Goal: Task Accomplishment & Management: Use online tool/utility

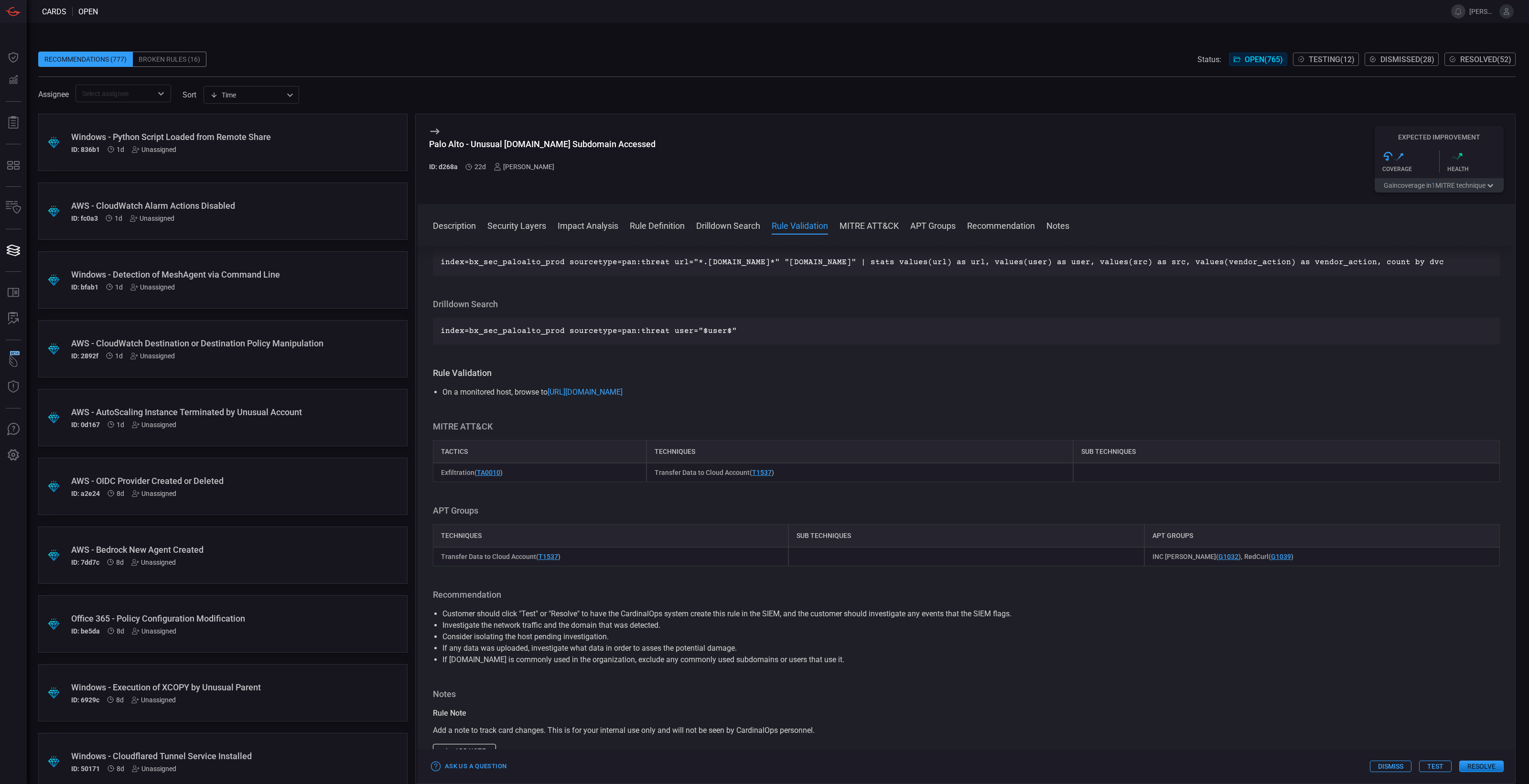
scroll to position [820, 0]
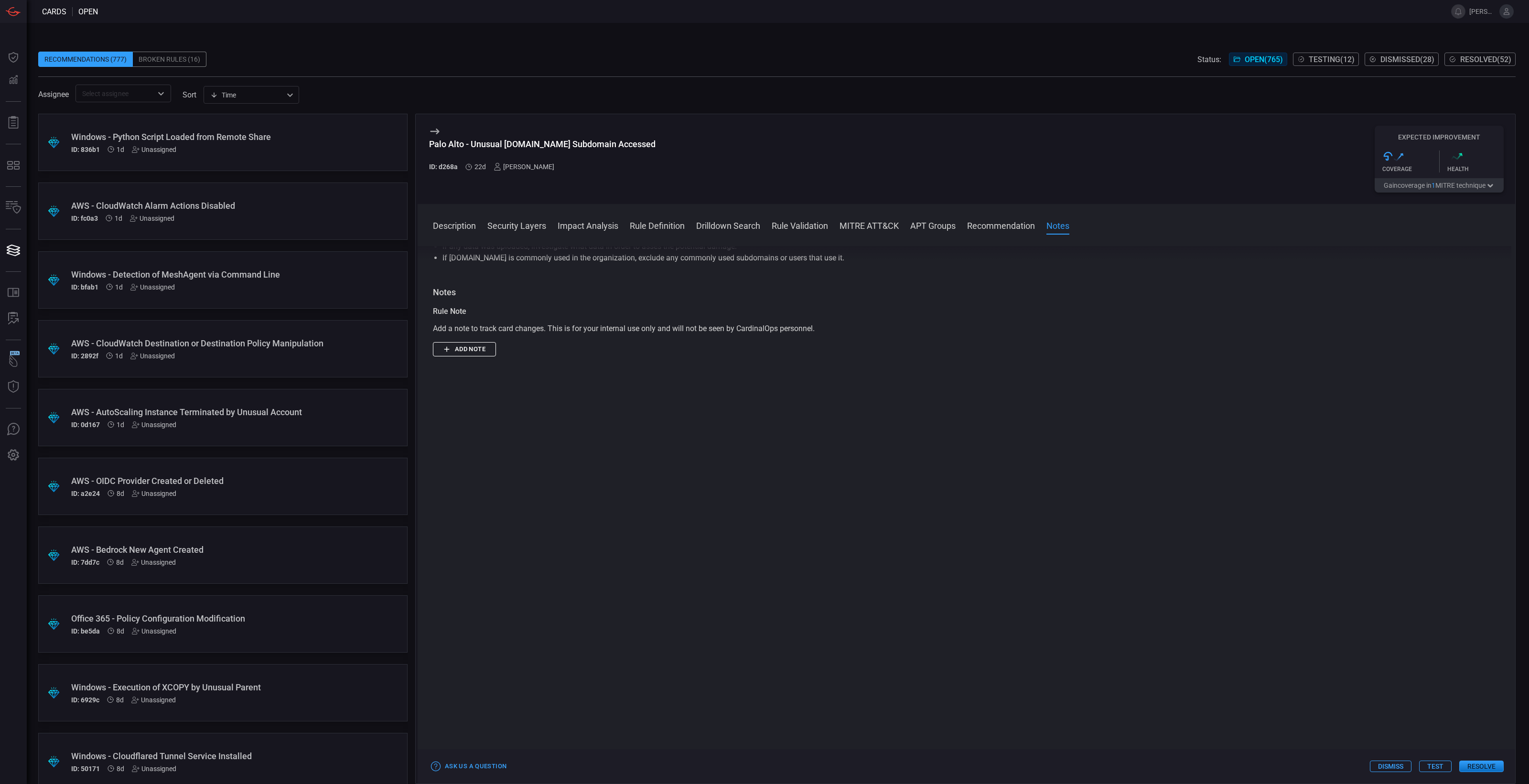
click at [490, 351] on button "Add note" at bounding box center [465, 349] width 63 height 15
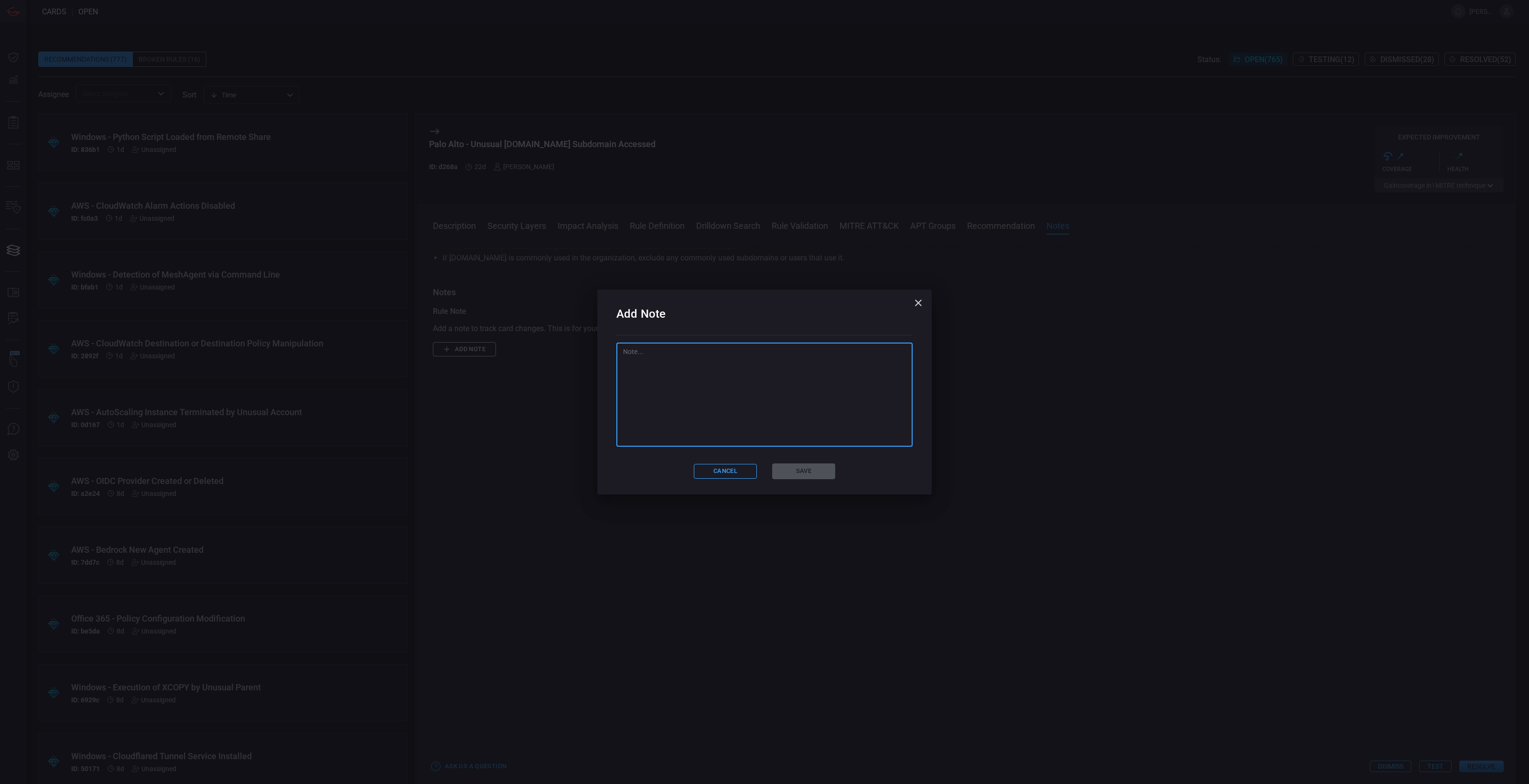
click at [801, 361] on textarea at bounding box center [765, 394] width 283 height 95
type textarea "COPS Logic is fine however for broader coverage on overall workstations as well…"
click at [794, 475] on button "Save" at bounding box center [804, 471] width 63 height 15
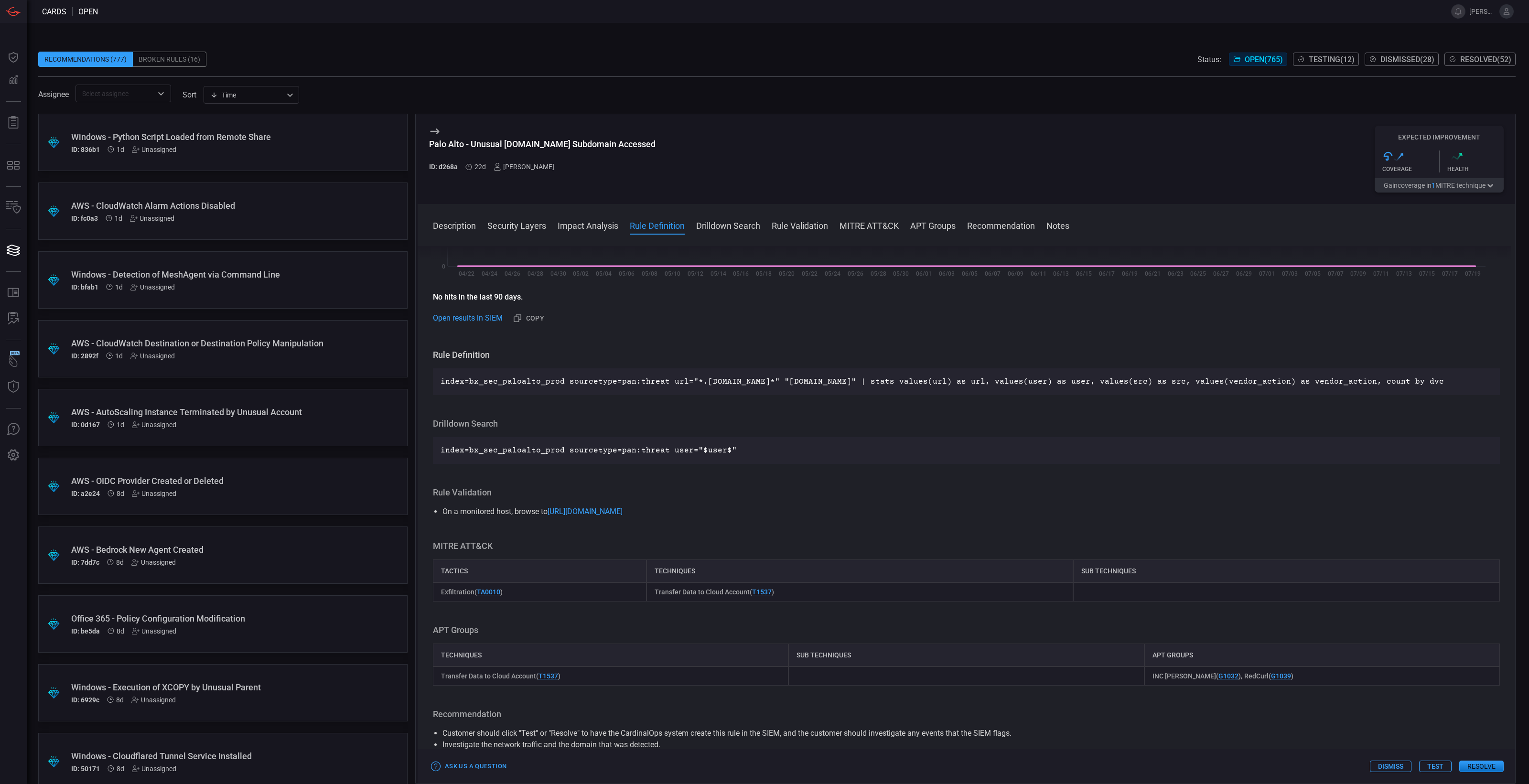
scroll to position [358, 0]
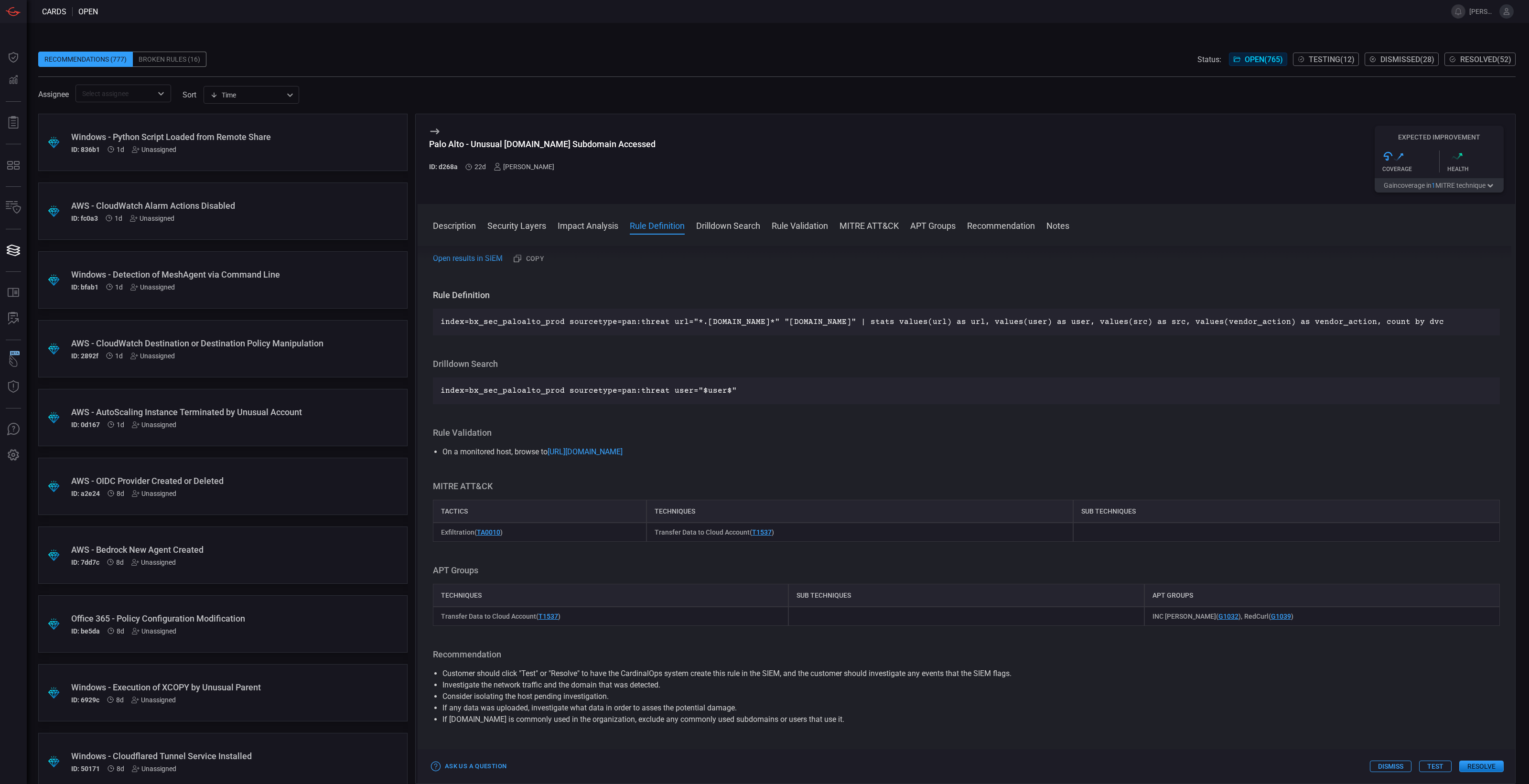
click at [1223, 626] on button "Resolve" at bounding box center [1481, 766] width 44 height 11
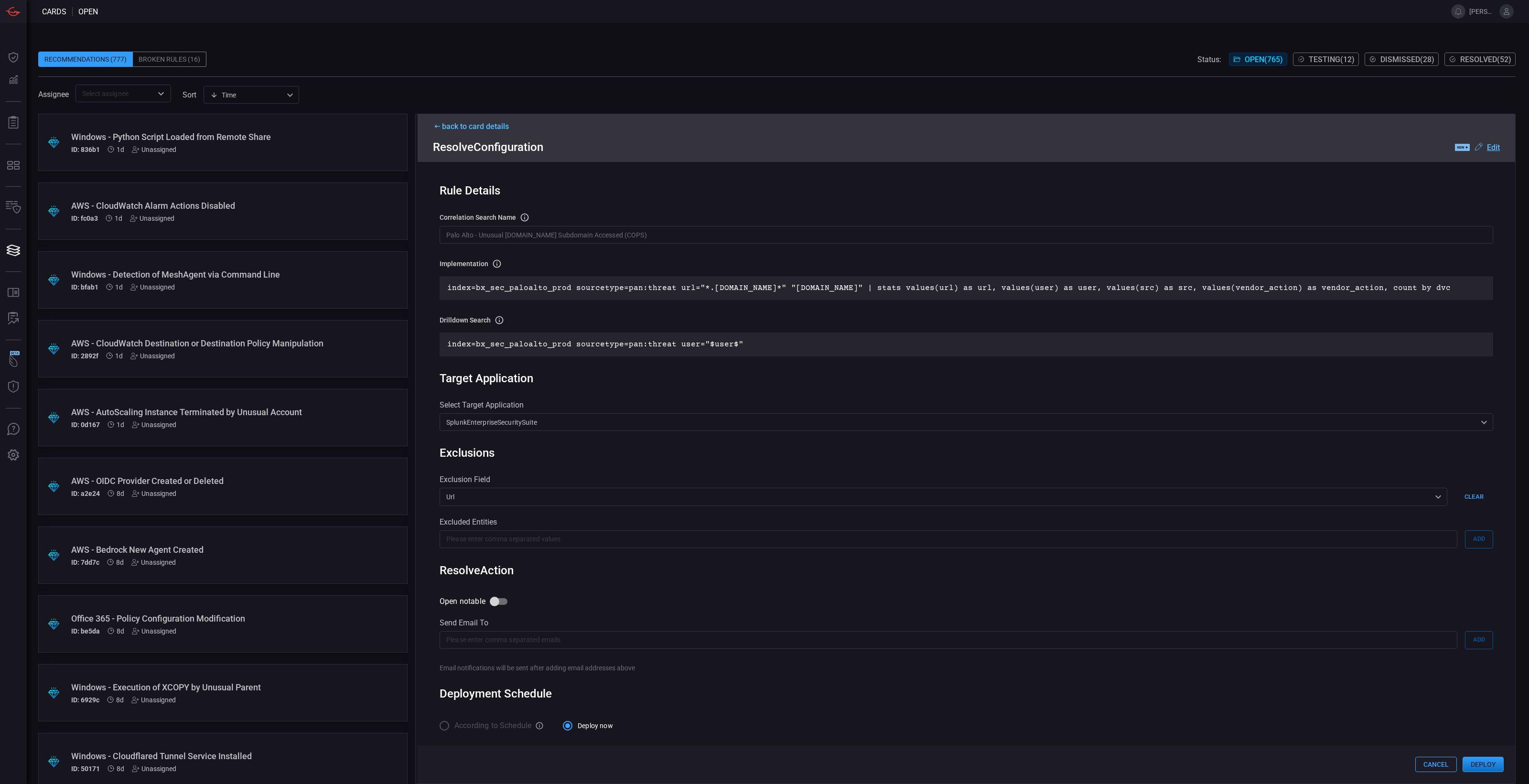
click at [1223, 626] on button "Cancel" at bounding box center [1436, 764] width 41 height 15
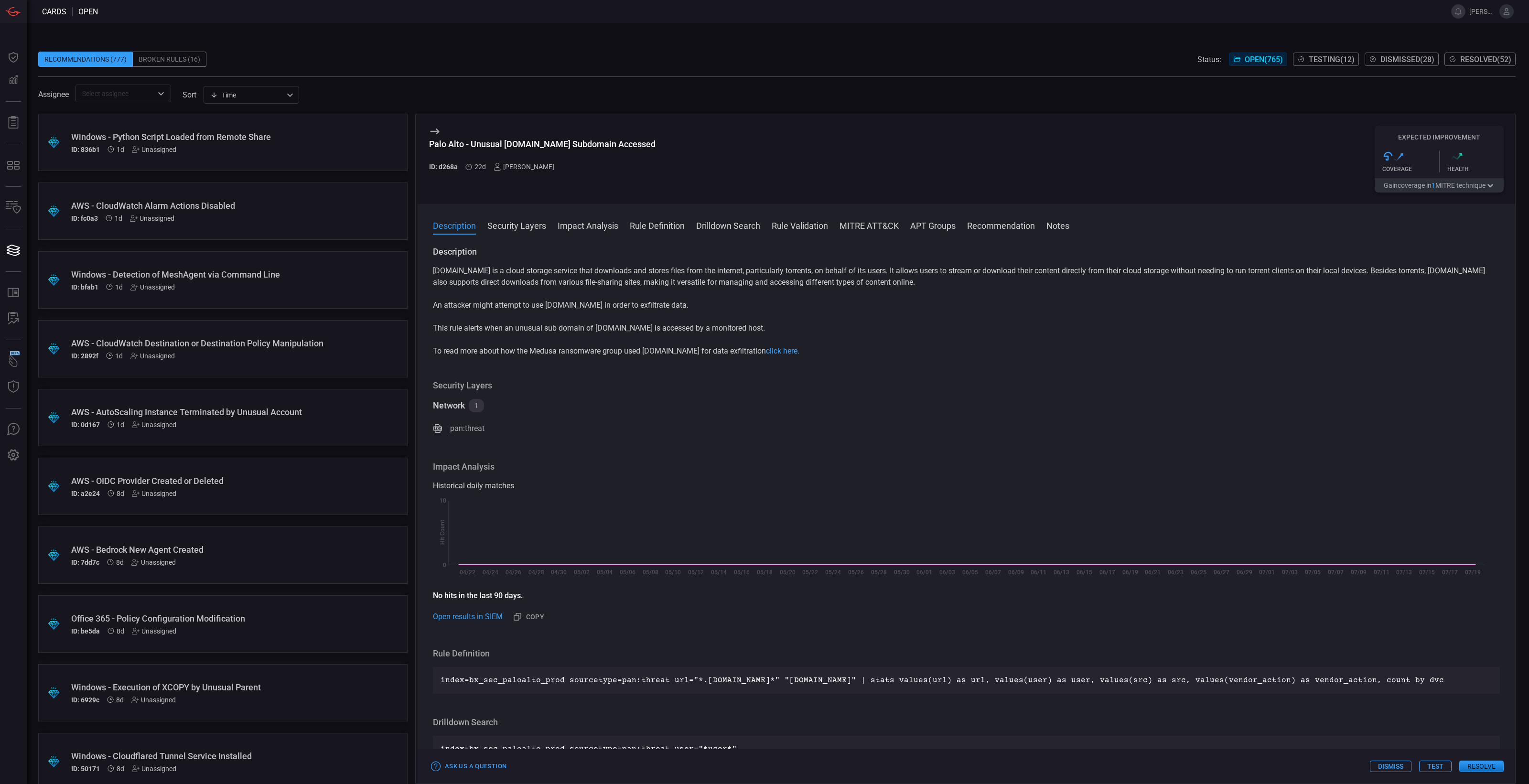
click at [1223, 626] on button "Test" at bounding box center [1436, 766] width 32 height 11
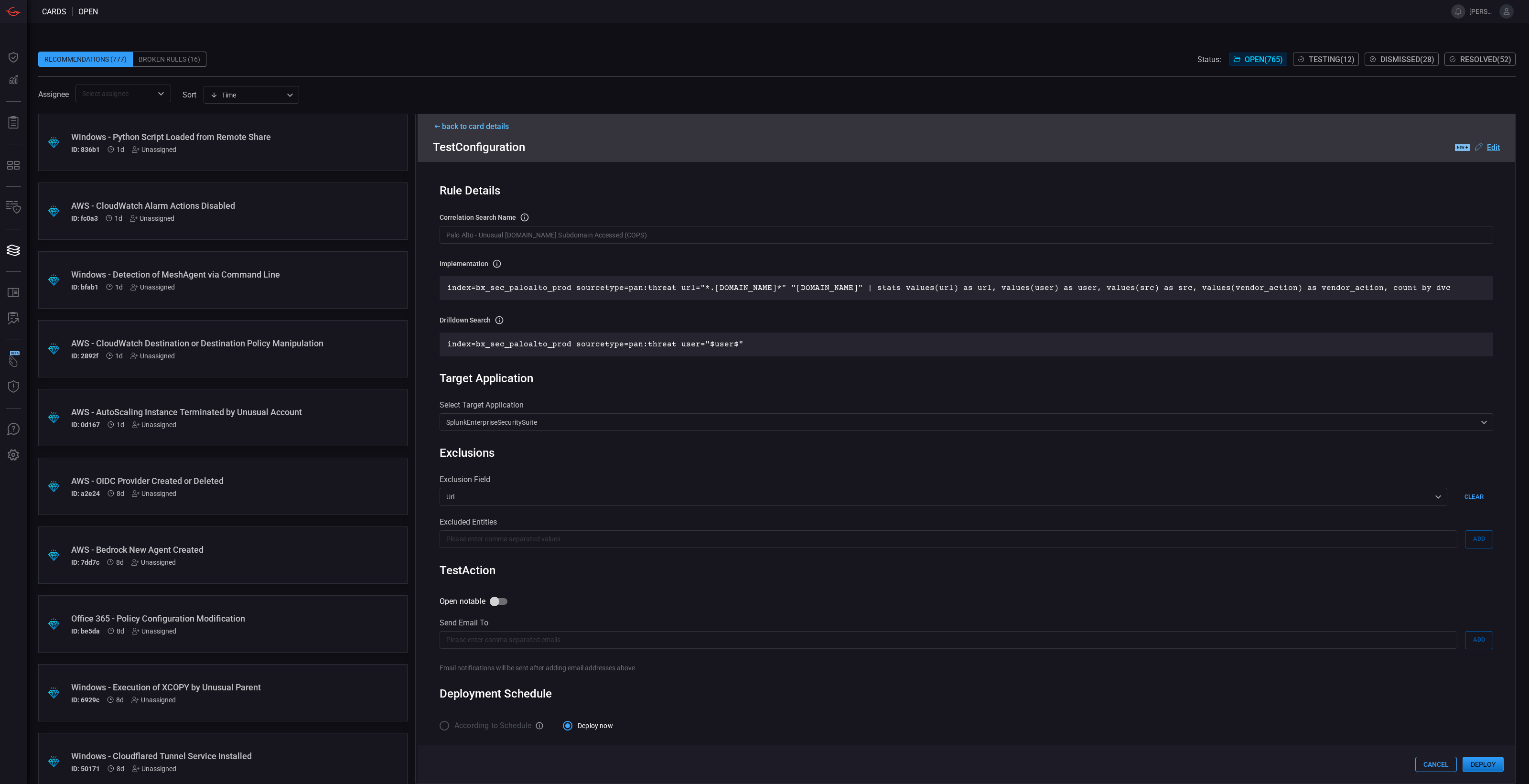
click at [633, 234] on input "Palo Alto - Unusual [DOMAIN_NAME] Subdomain Accessed (COPS)" at bounding box center [966, 234] width 1054 height 18
paste input "BX-CROWDSTRIKE-0043 Unusual [DOMAIN_NAME] Subdomain Accessed"
type input "BX-CROWDSTRIKE-0043 Unusual [DOMAIN_NAME] Subdomain Accessed"
click at [661, 207] on div "Rule Details correlation search Name Name of the correlation search that will b…" at bounding box center [967, 472] width 1098 height 621
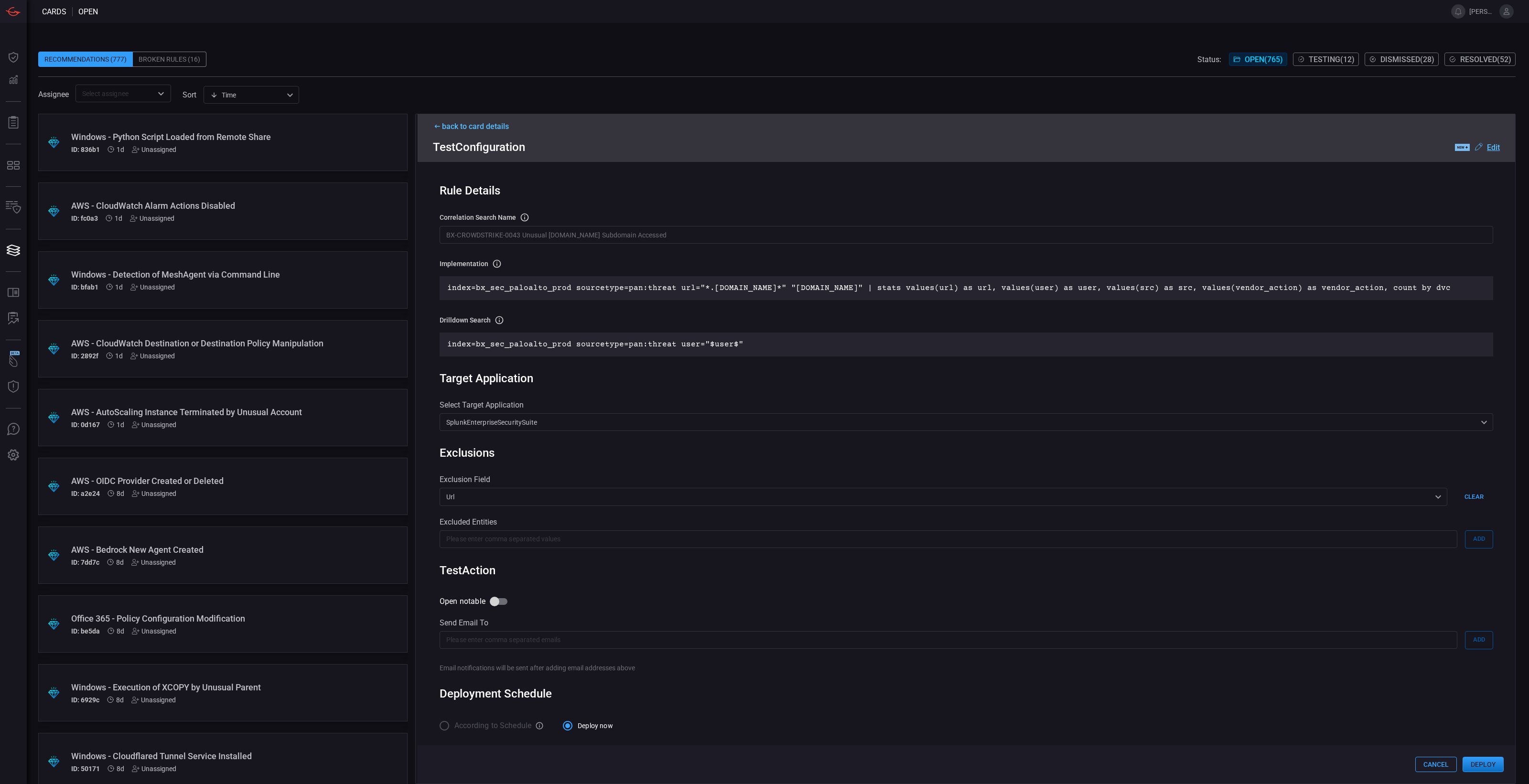
click at [1223, 626] on button "Deploy" at bounding box center [1483, 764] width 41 height 15
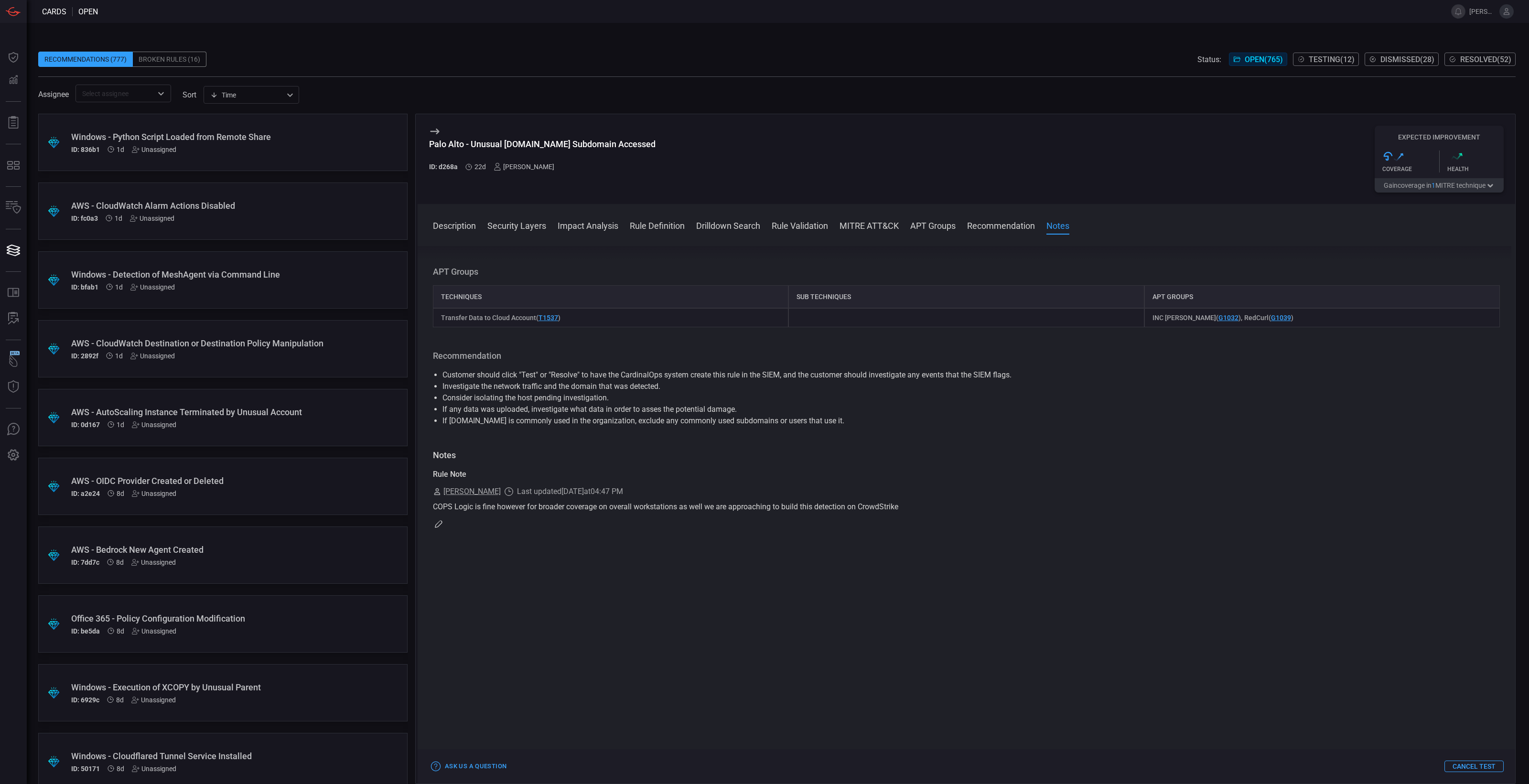
scroll to position [829, 0]
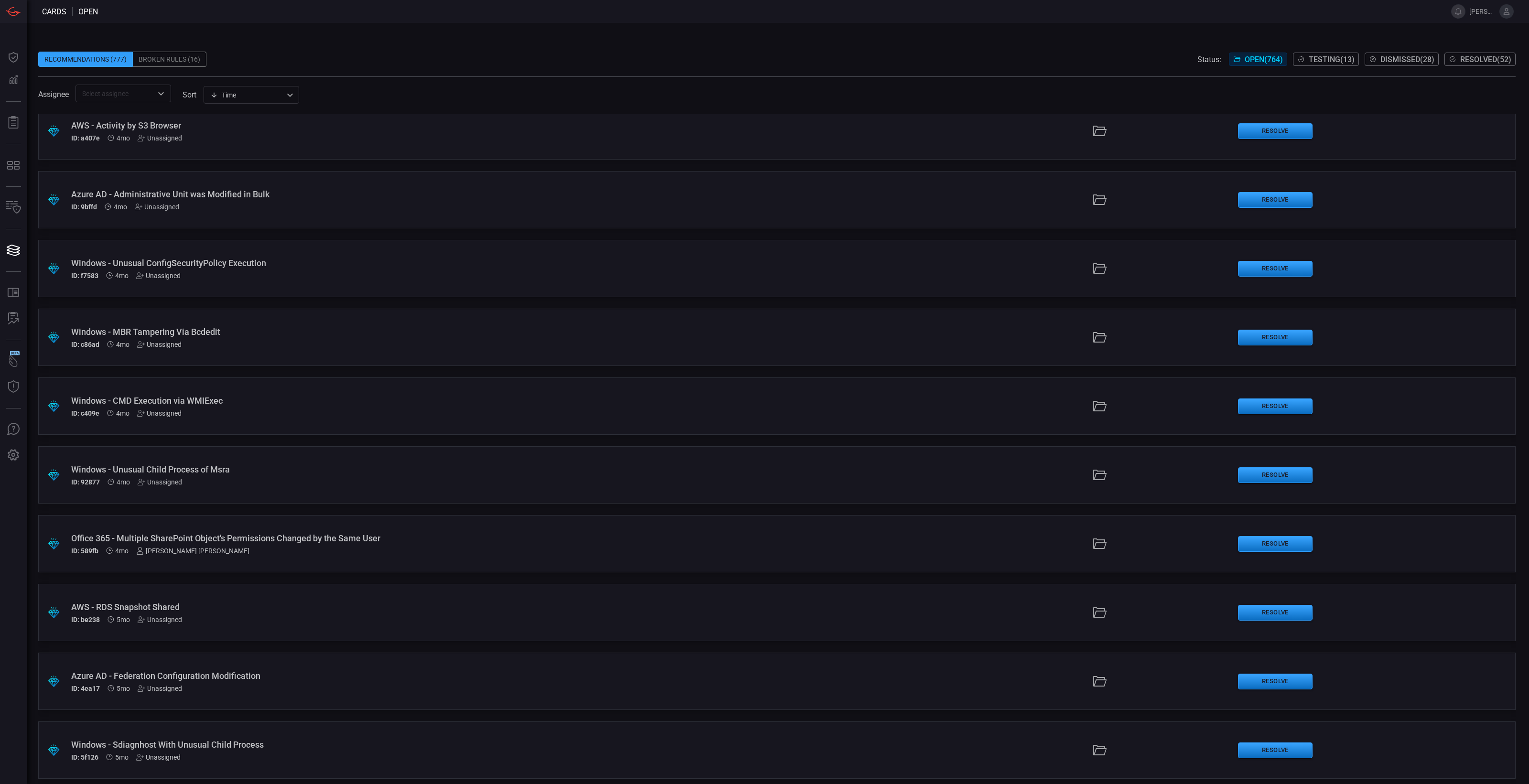
scroll to position [6413, 0]
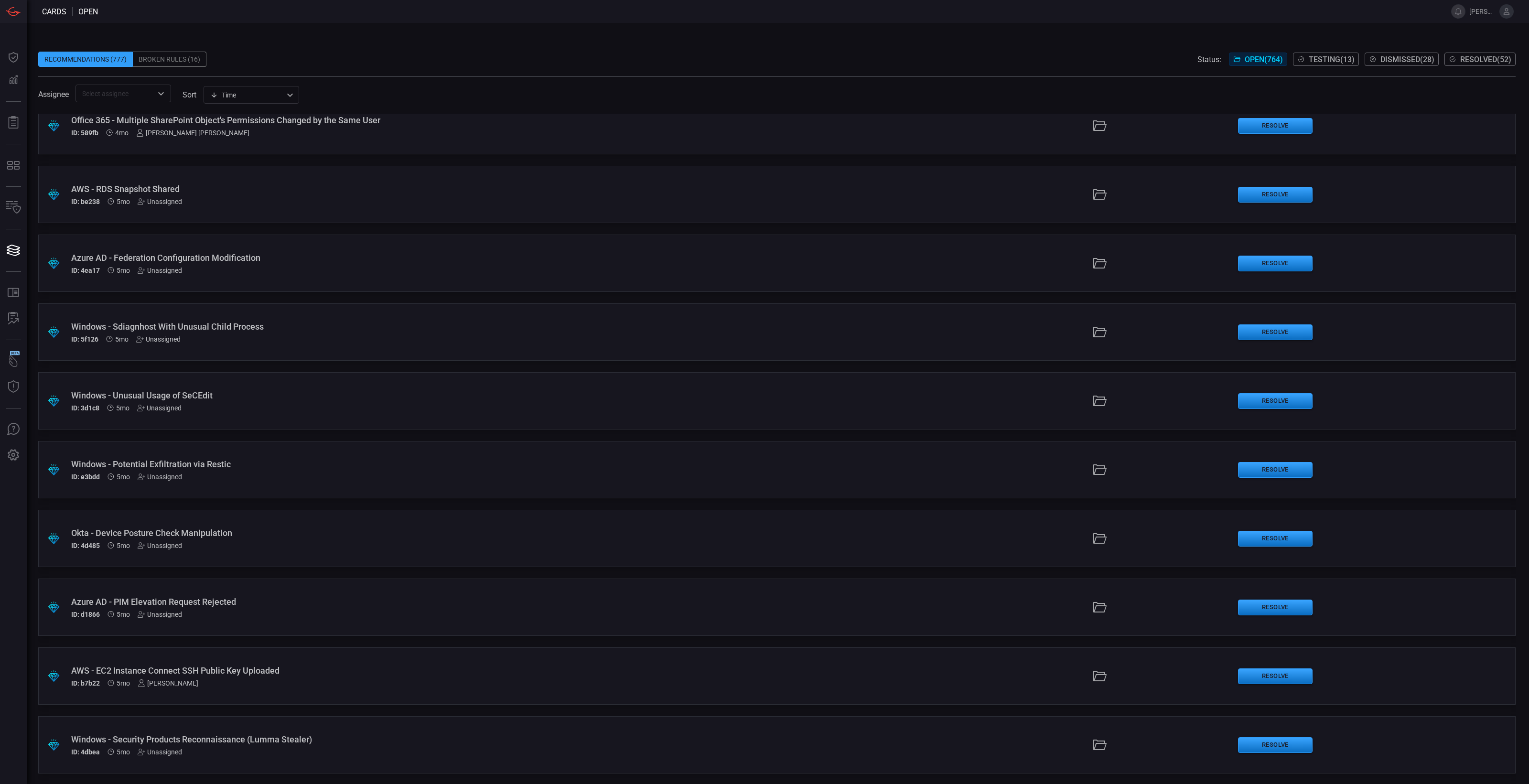
click at [1223, 59] on span "Testing ( 13 )" at bounding box center [1331, 59] width 46 height 9
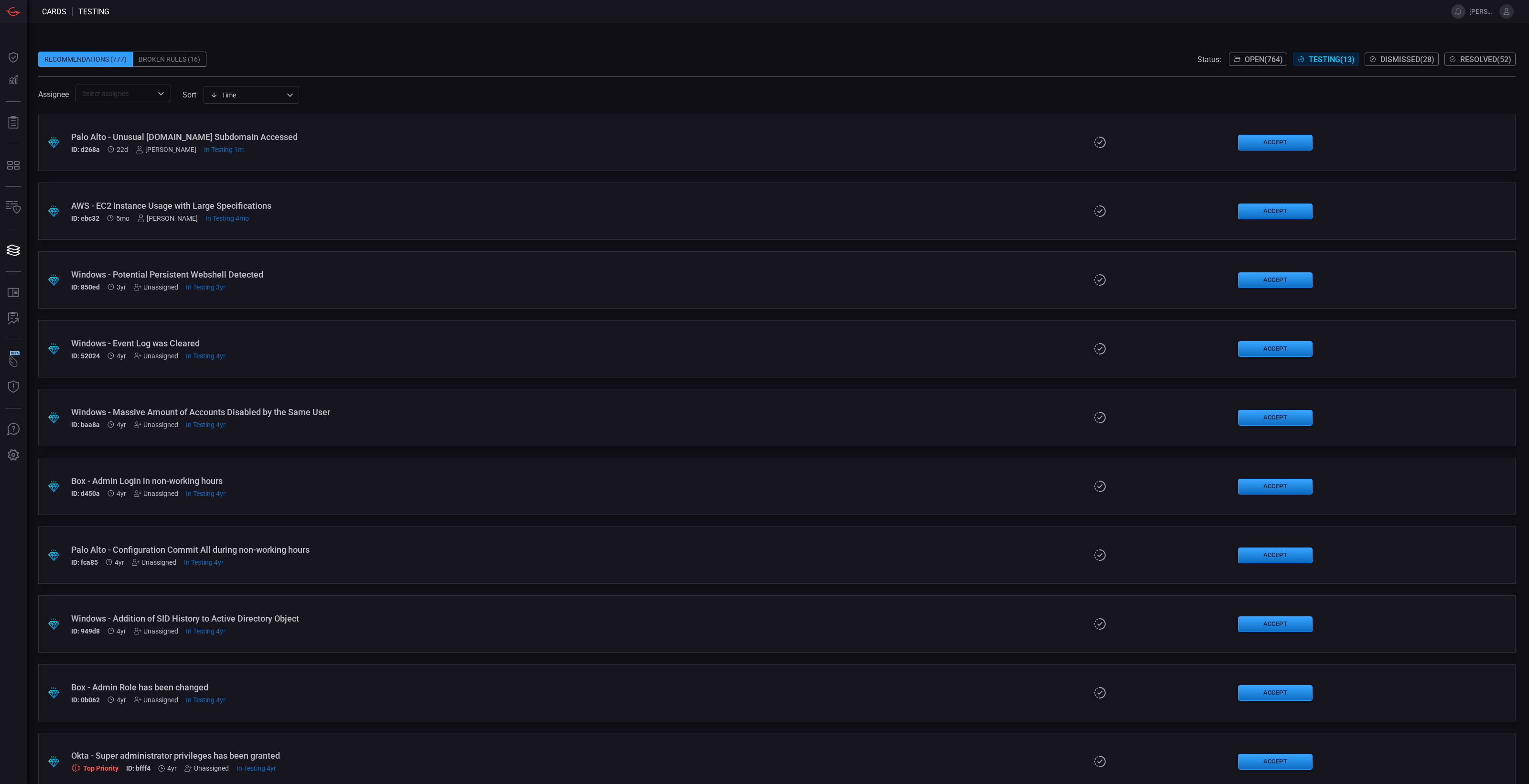
click at [95, 130] on div ".suggested_cards_icon{fill:url(#suggested_cards_icon);} Palo Alto - Unusual [DO…" at bounding box center [777, 142] width 1478 height 57
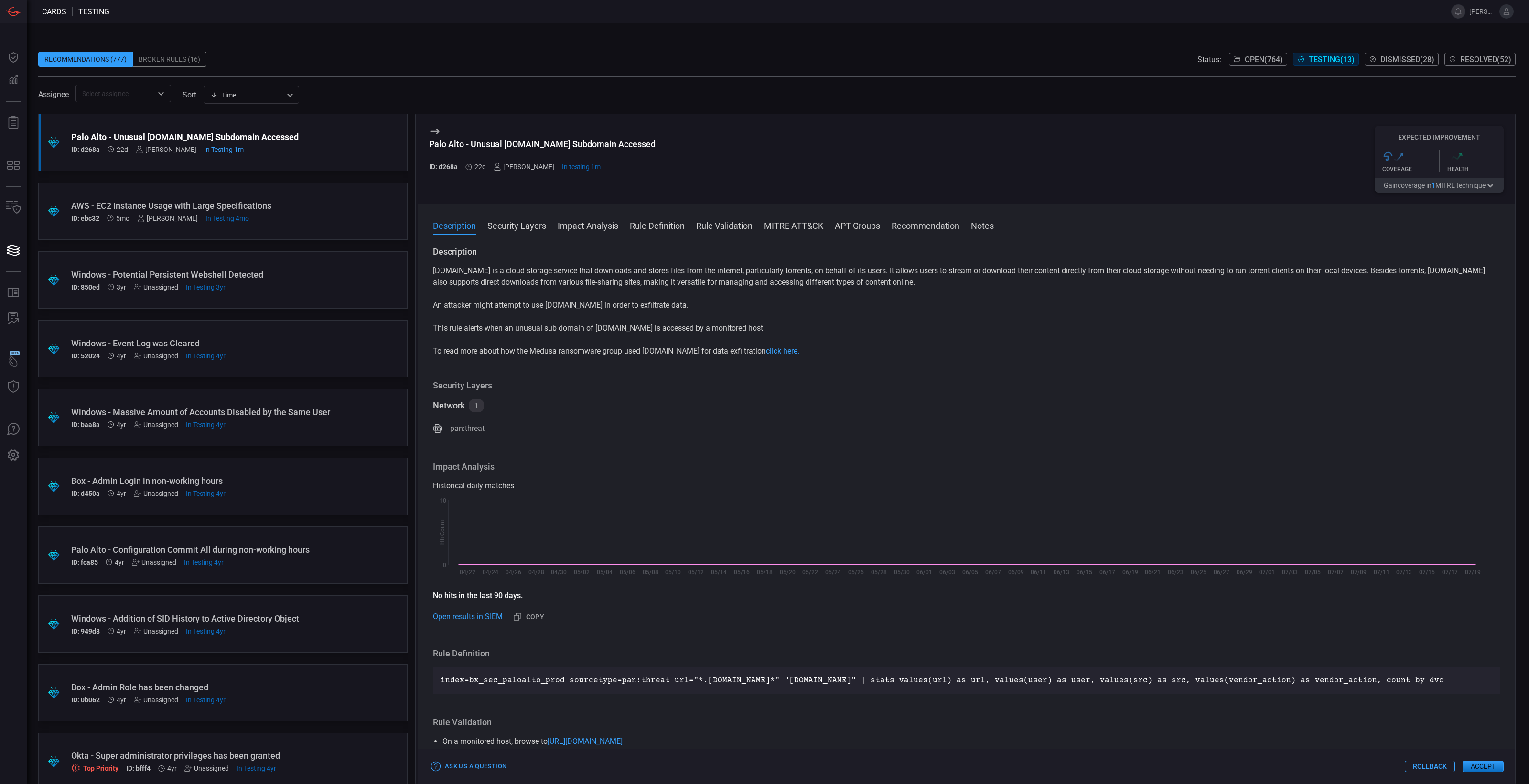
click at [1223, 626] on button "Accept" at bounding box center [1483, 766] width 41 height 11
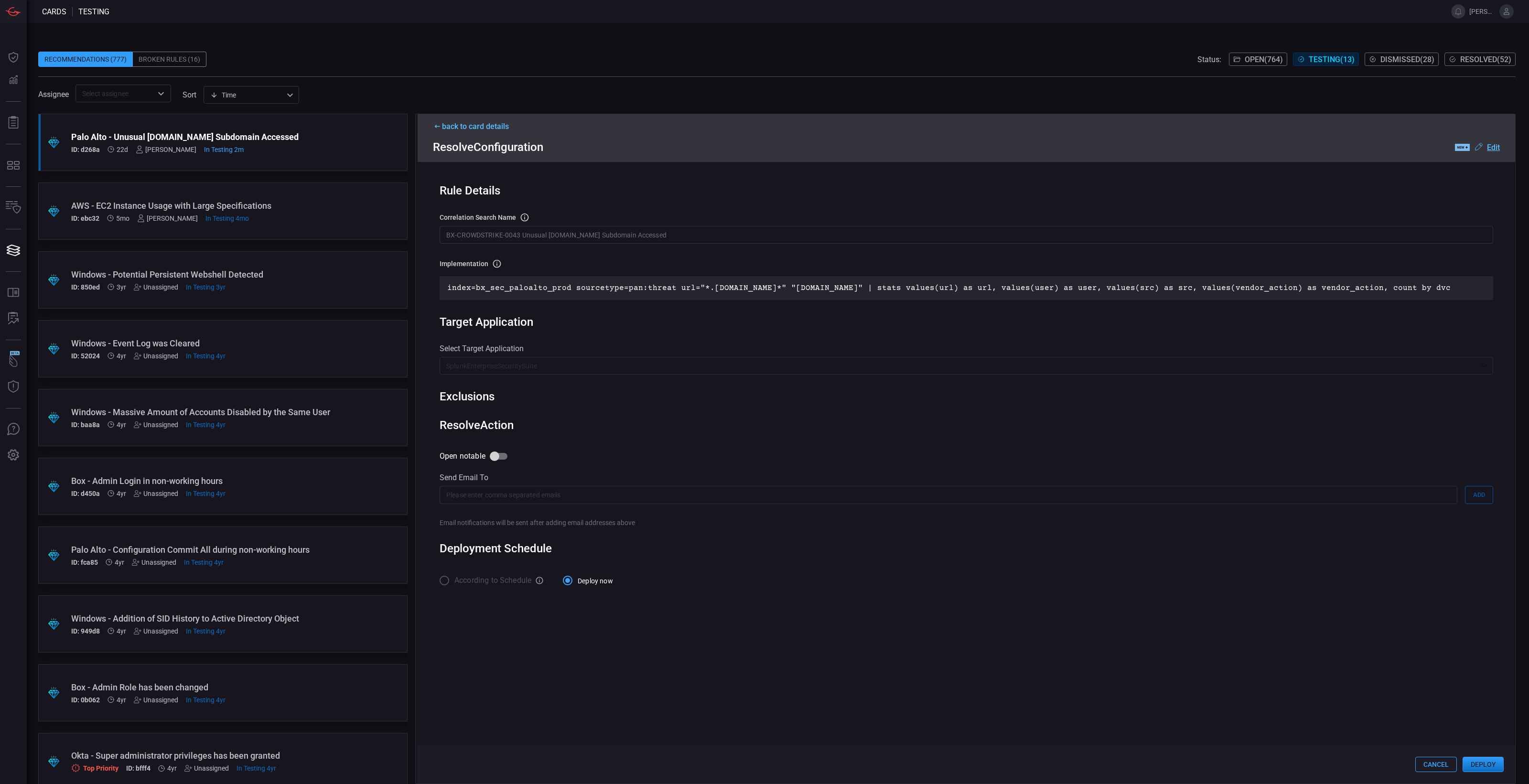
click at [1223, 626] on button "Deploy" at bounding box center [1483, 764] width 41 height 15
